Goal: Transaction & Acquisition: Purchase product/service

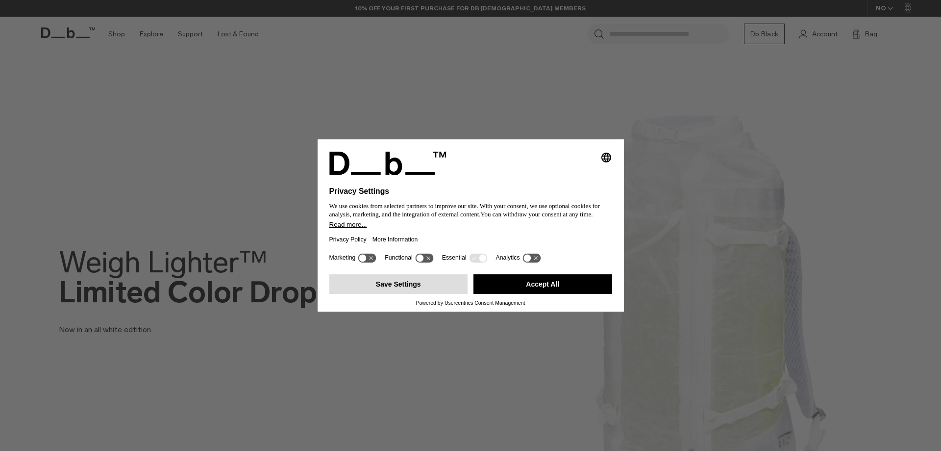
click at [425, 291] on button "Save Settings" at bounding box center [398, 284] width 139 height 20
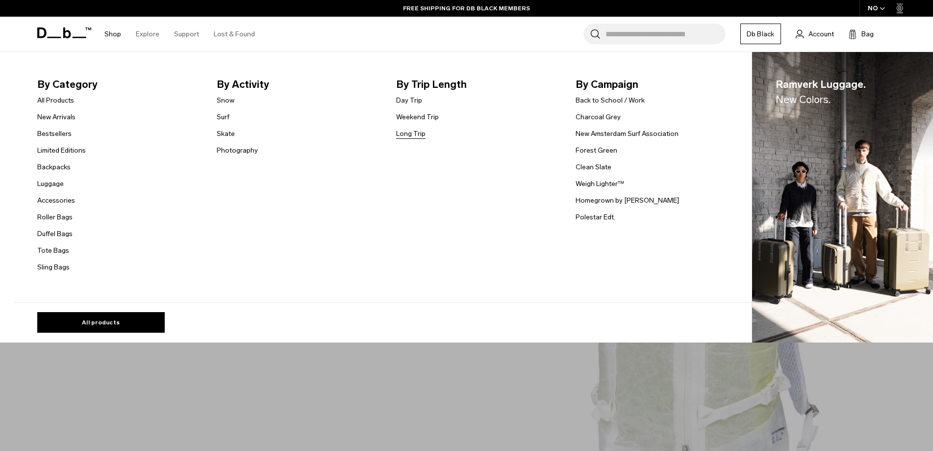
click at [417, 135] on link "Long Trip" at bounding box center [410, 133] width 29 height 10
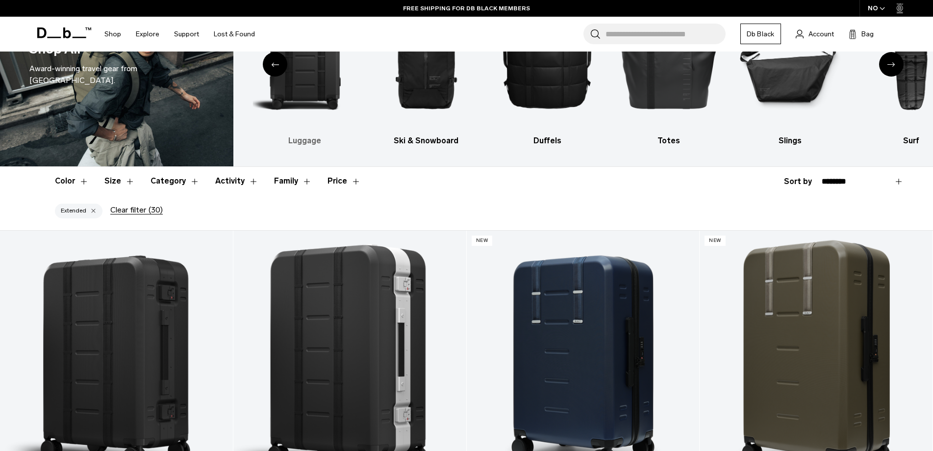
scroll to position [49, 0]
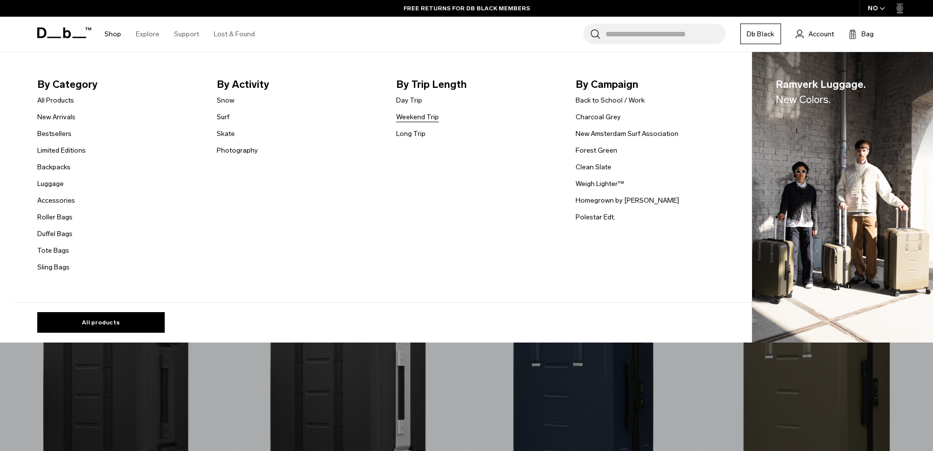
click at [409, 116] on link "Weekend Trip" at bounding box center [417, 117] width 43 height 10
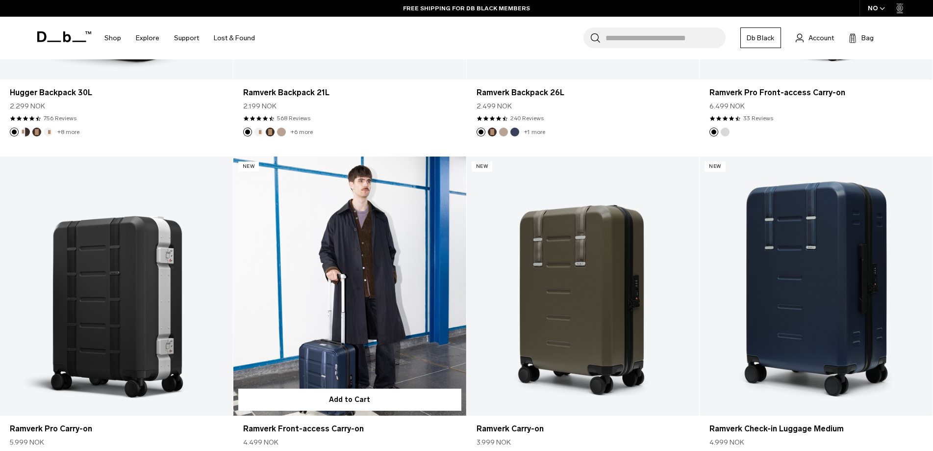
scroll to position [539, 0]
